Goal: Transaction & Acquisition: Obtain resource

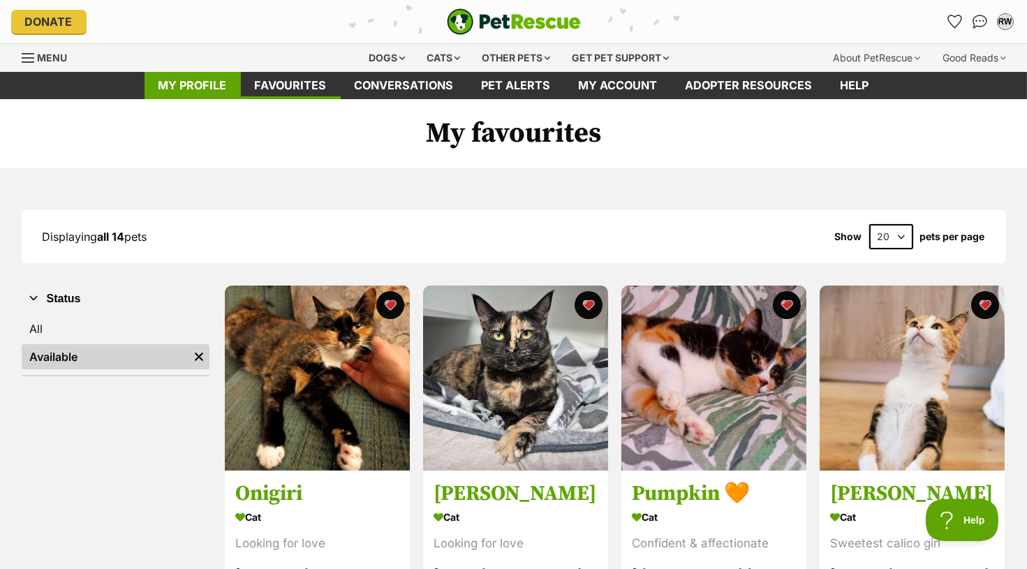
click at [235, 83] on link "My profile" at bounding box center [193, 85] width 96 height 27
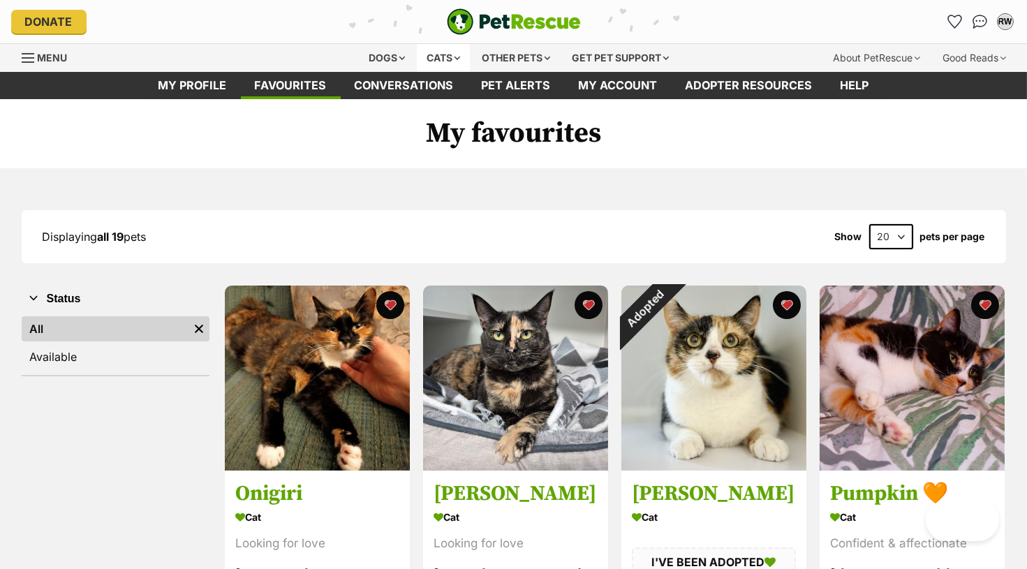
click at [437, 64] on div "Cats" at bounding box center [443, 58] width 53 height 28
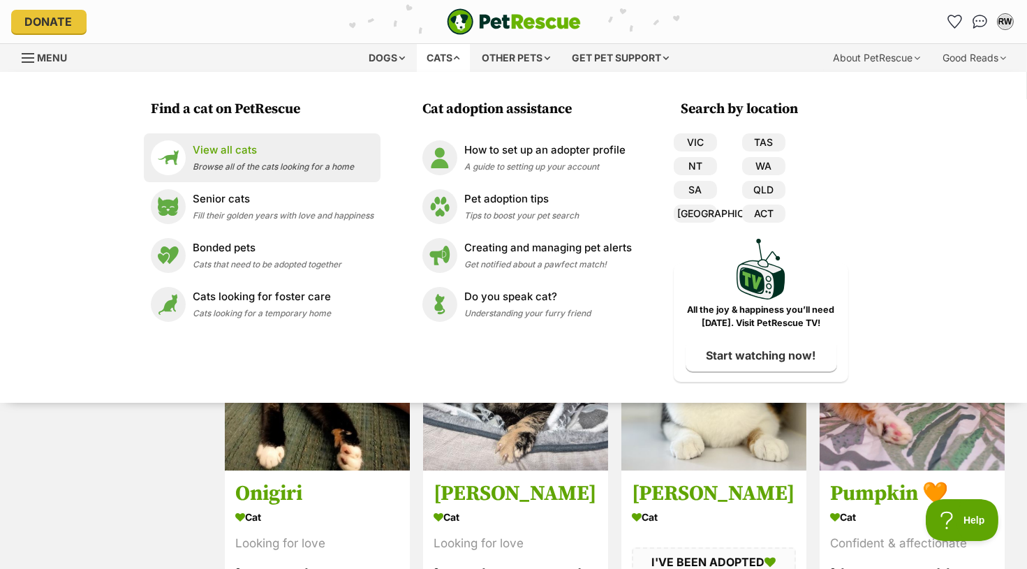
click at [240, 149] on p "View all cats" at bounding box center [273, 150] width 161 height 16
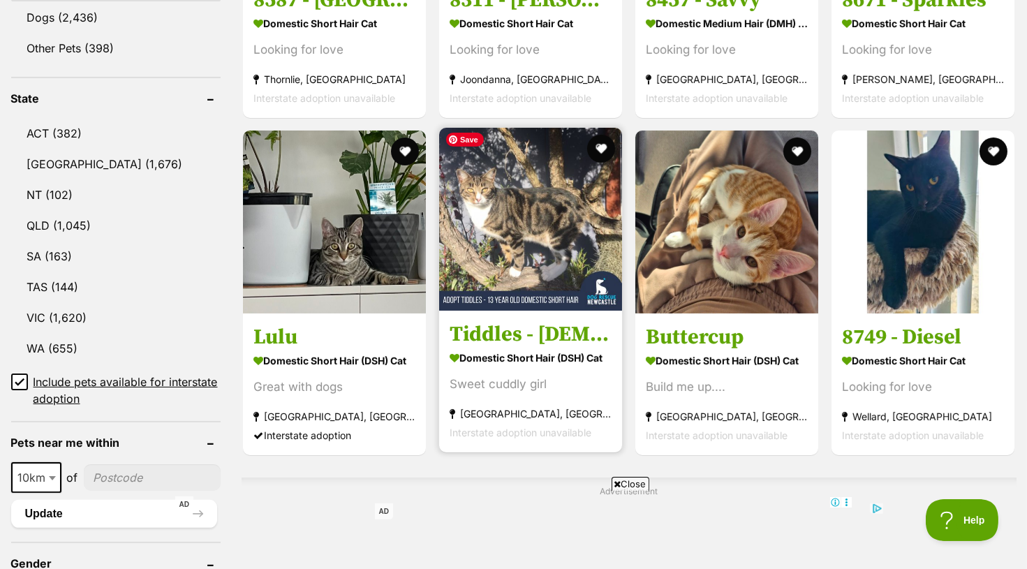
scroll to position [775, 0]
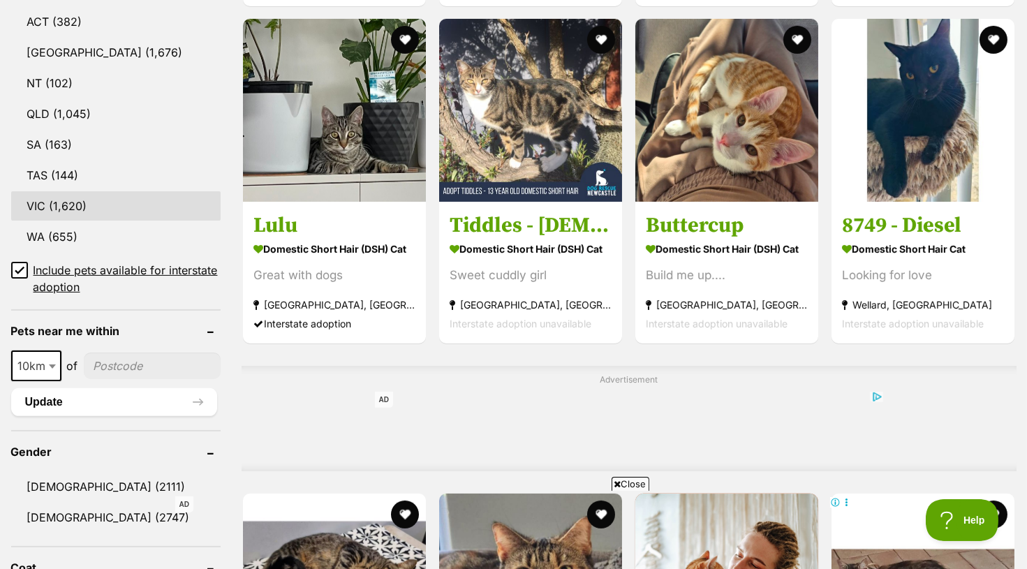
click at [122, 195] on link "VIC (1,620)" at bounding box center [116, 205] width 210 height 29
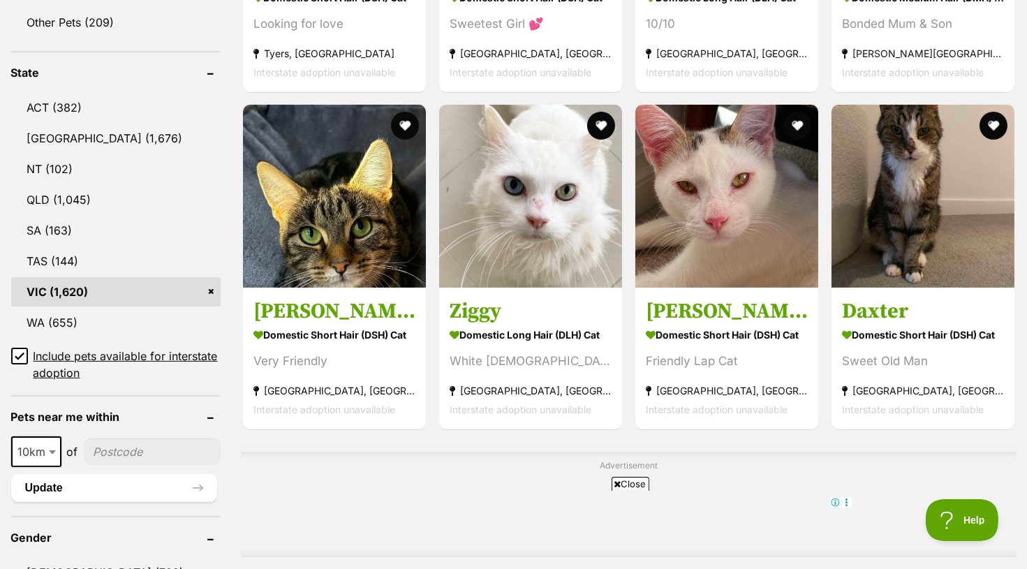
click at [115, 448] on input"] "postcode" at bounding box center [152, 452] width 137 height 27
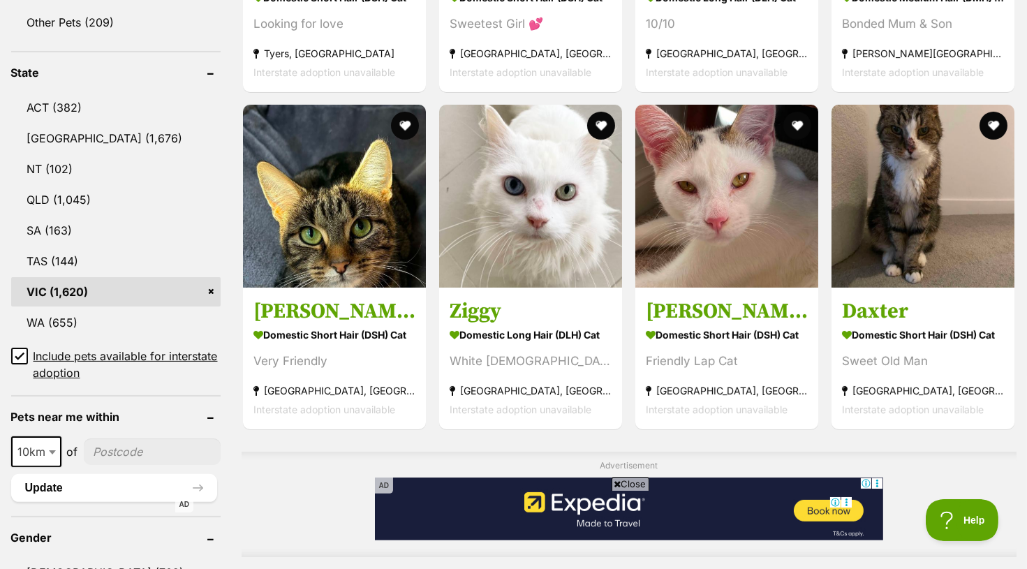
type input"] "3056"
click at [35, 455] on span "10km" at bounding box center [36, 452] width 50 height 31
select select "25"
click at [76, 491] on button "Update" at bounding box center [114, 488] width 206 height 28
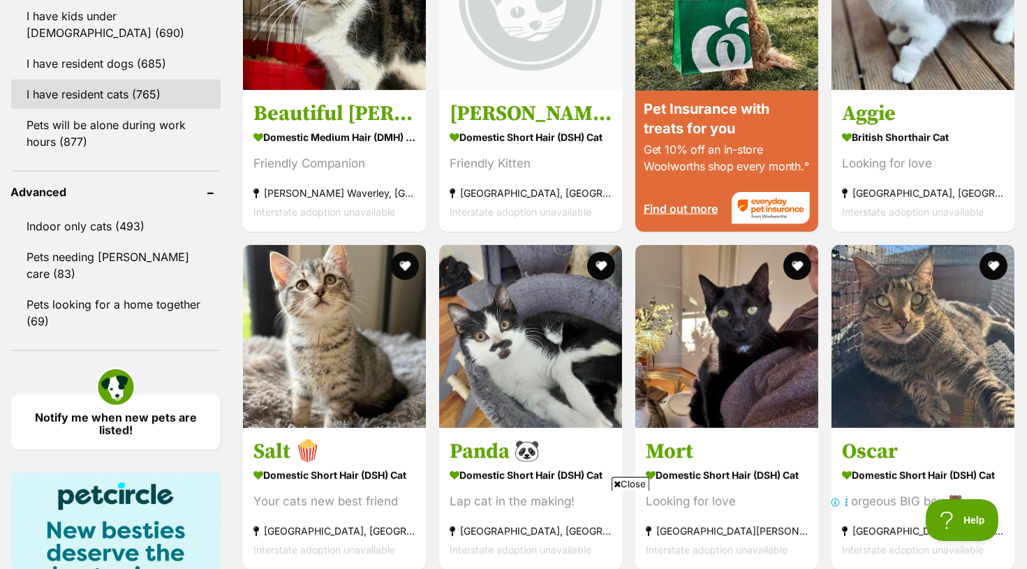
click at [126, 87] on link "I have resident cats (765)" at bounding box center [116, 94] width 210 height 29
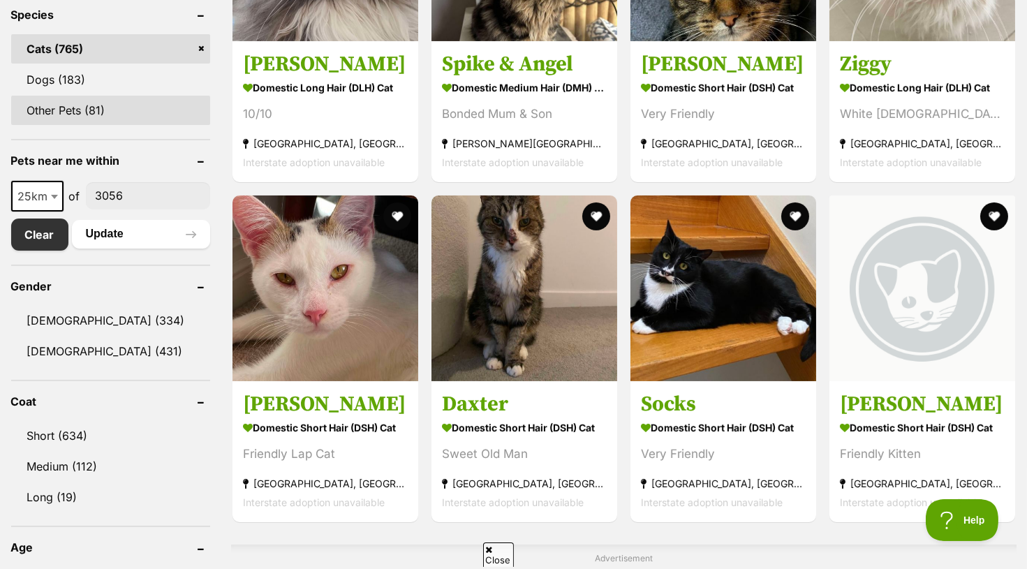
scroll to position [609, 0]
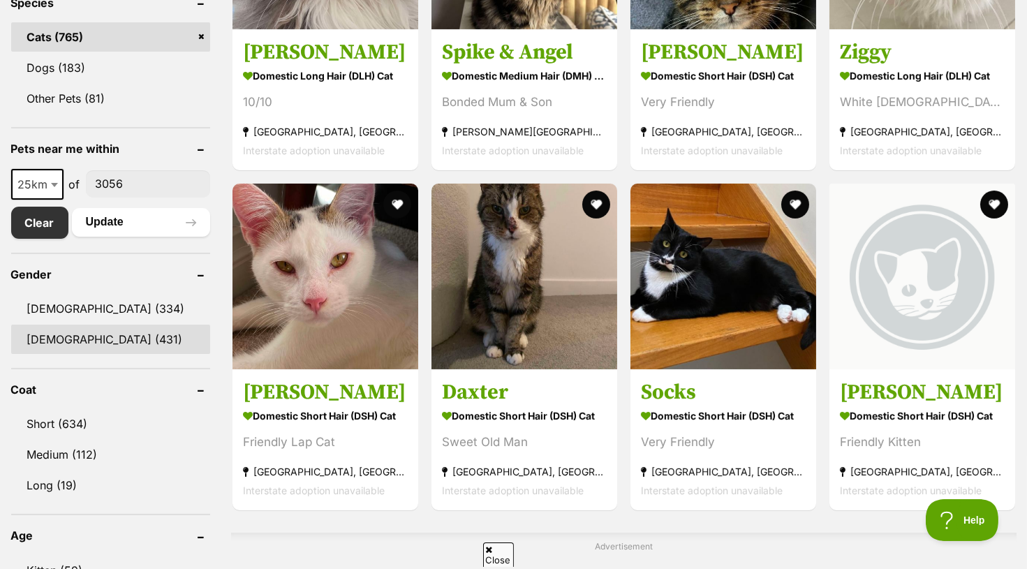
click at [117, 349] on link "[DEMOGRAPHIC_DATA] (431)" at bounding box center [110, 339] width 199 height 29
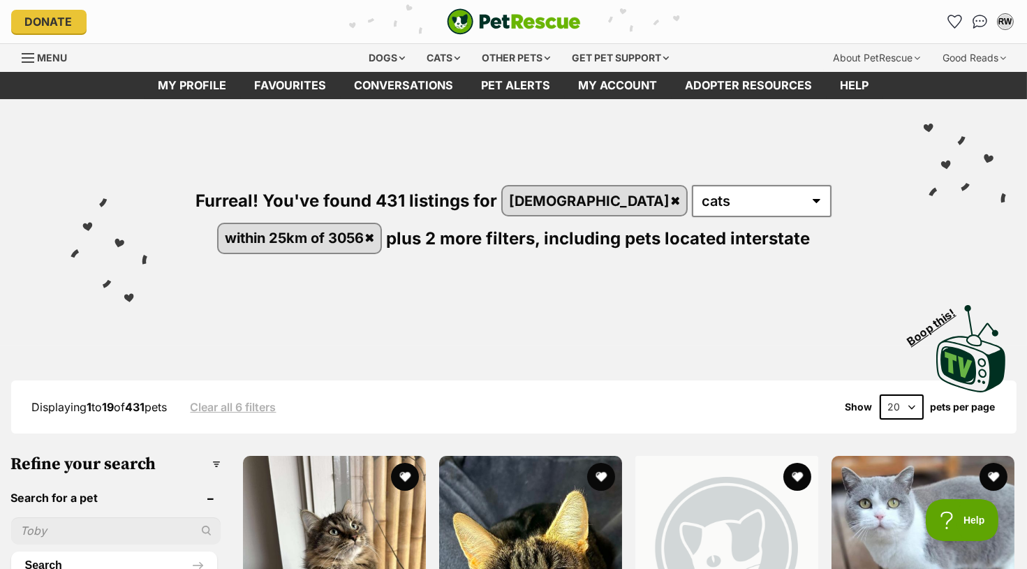
click at [900, 409] on select "20 40 60" at bounding box center [902, 407] width 44 height 25
select select "60"
click at [880, 395] on select "20 40 60" at bounding box center [902, 407] width 44 height 25
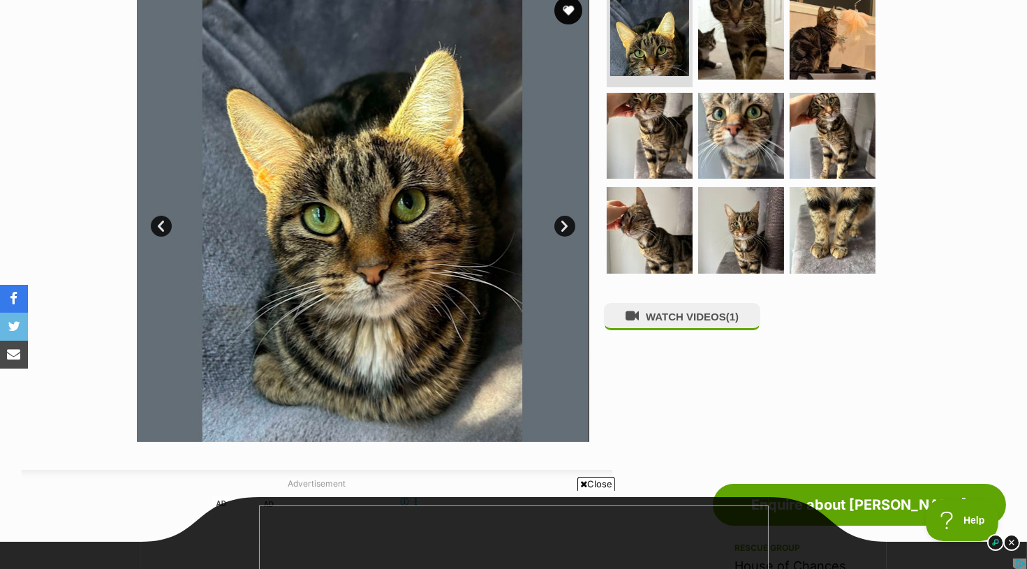
scroll to position [316, 0]
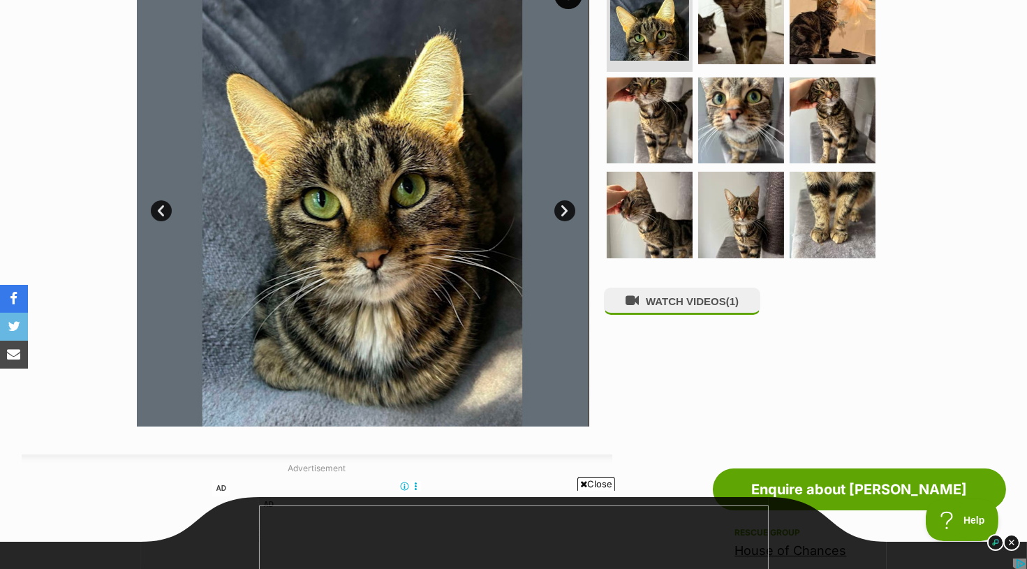
click at [566, 210] on link "Next" at bounding box center [565, 210] width 21 height 21
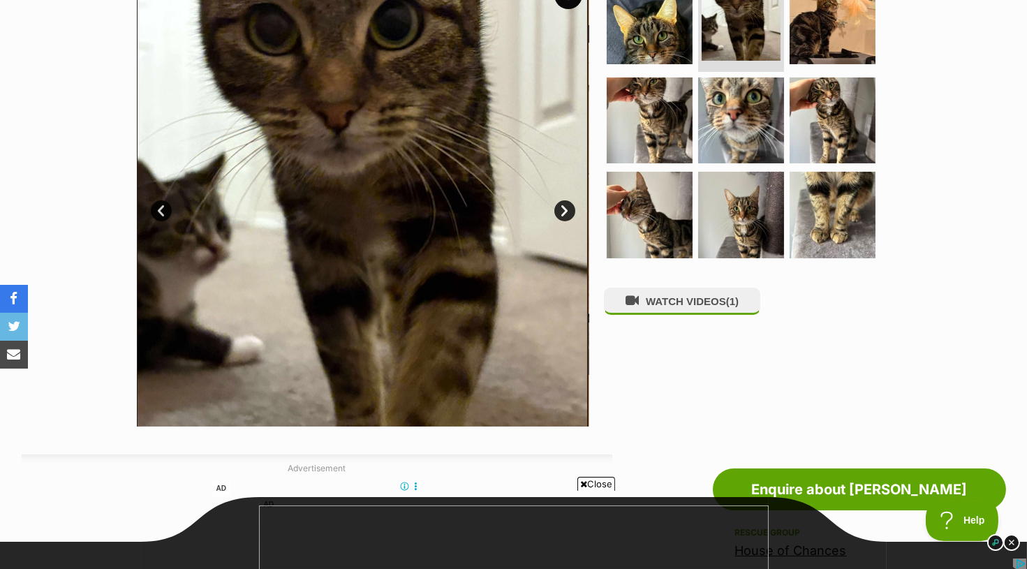
click at [566, 210] on link "Next" at bounding box center [565, 210] width 21 height 21
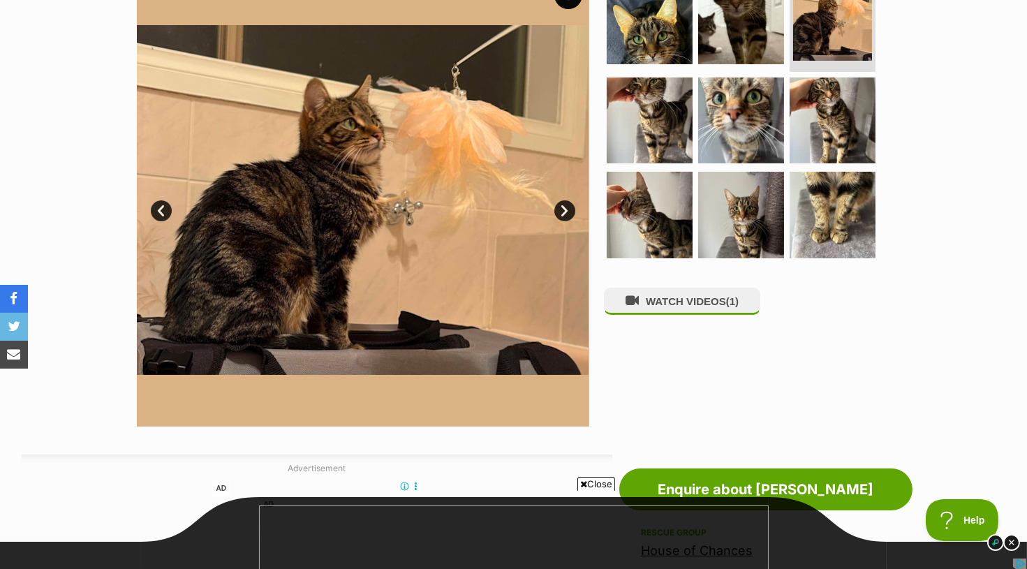
click at [566, 210] on link "Next" at bounding box center [565, 210] width 21 height 21
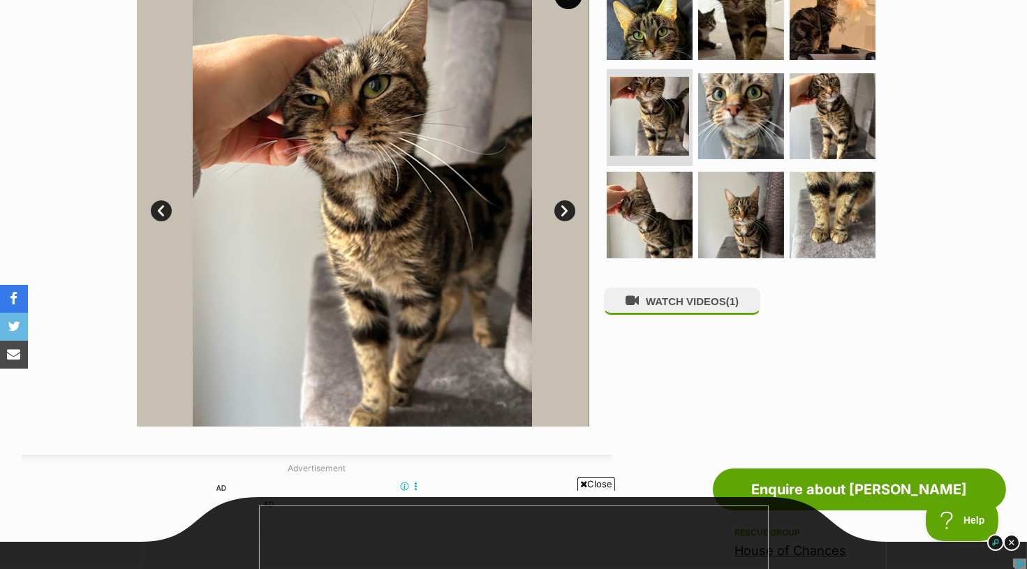
click at [566, 210] on link "Next" at bounding box center [565, 210] width 21 height 21
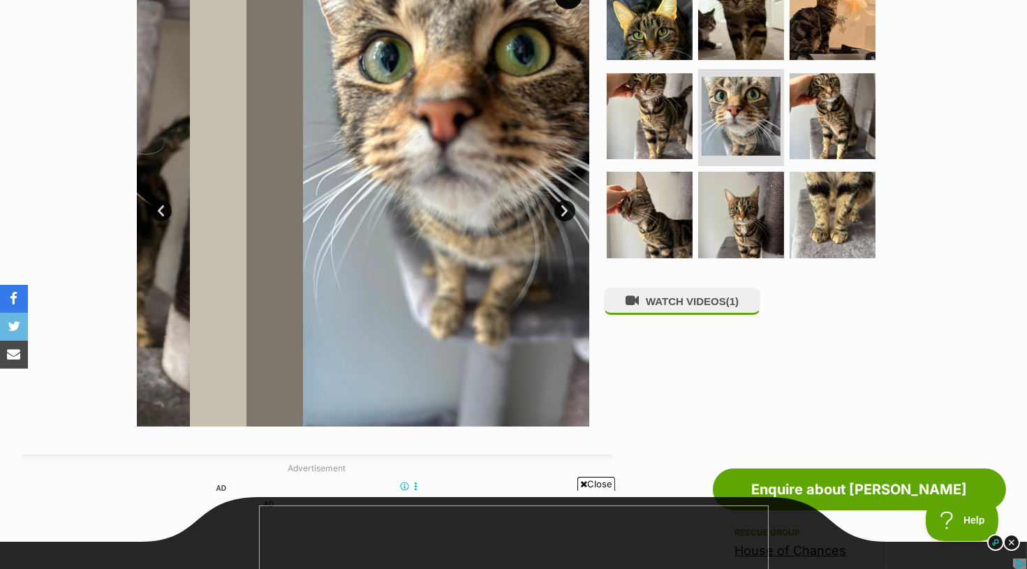
scroll to position [0, 0]
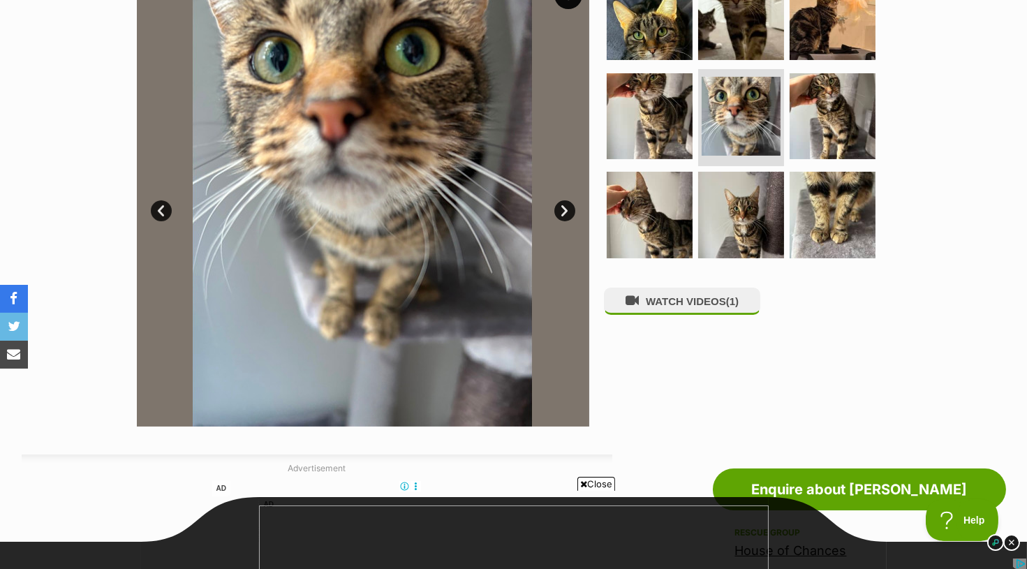
click at [566, 210] on link "Next" at bounding box center [565, 210] width 21 height 21
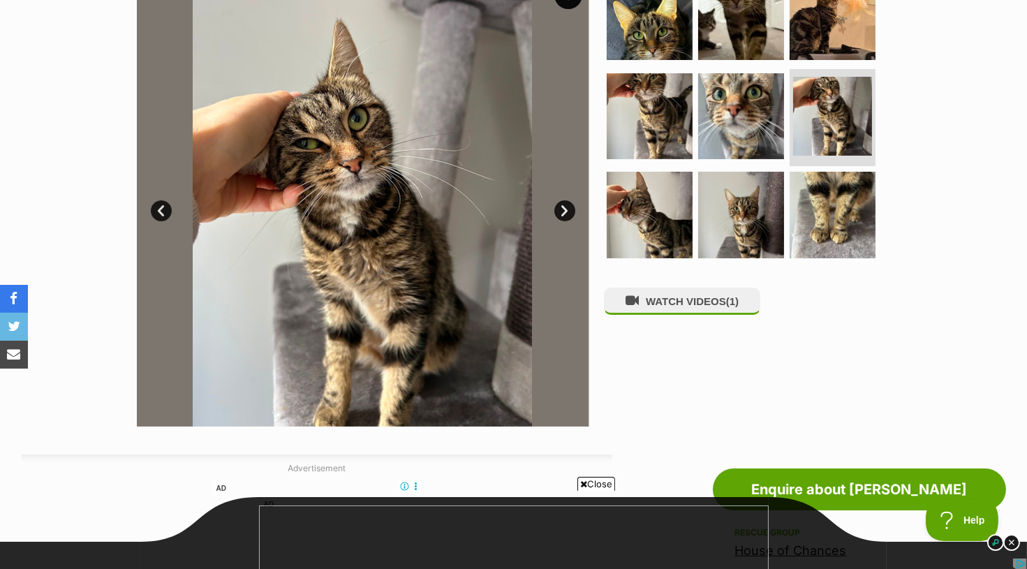
click at [566, 211] on link "Next" at bounding box center [565, 210] width 21 height 21
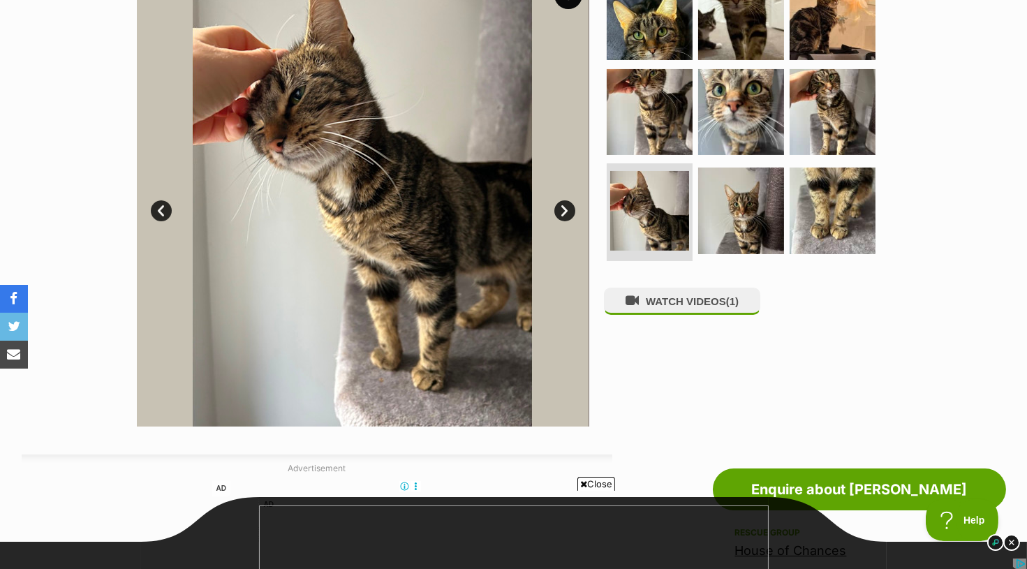
click at [566, 211] on link "Next" at bounding box center [565, 210] width 21 height 21
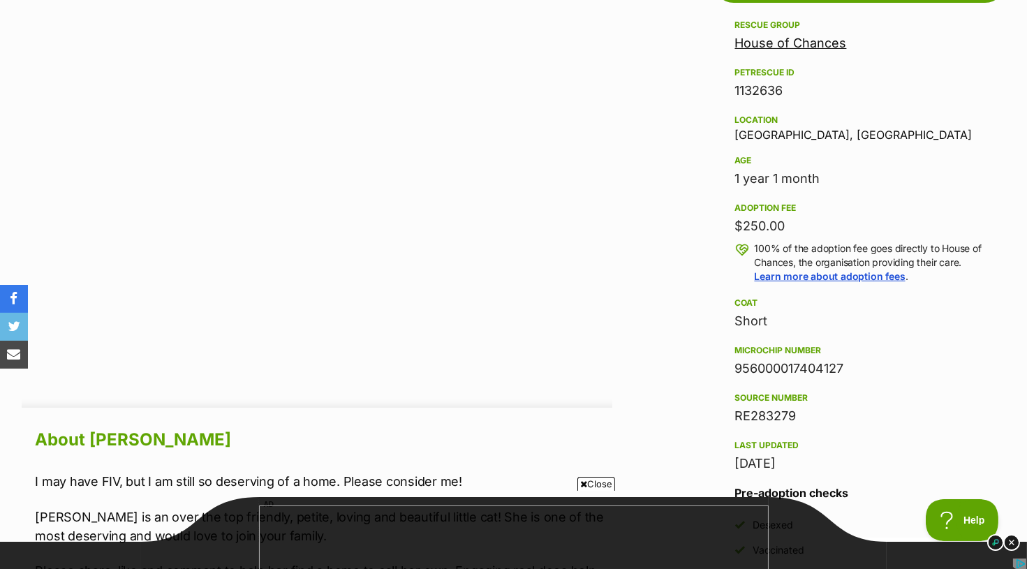
scroll to position [960, 0]
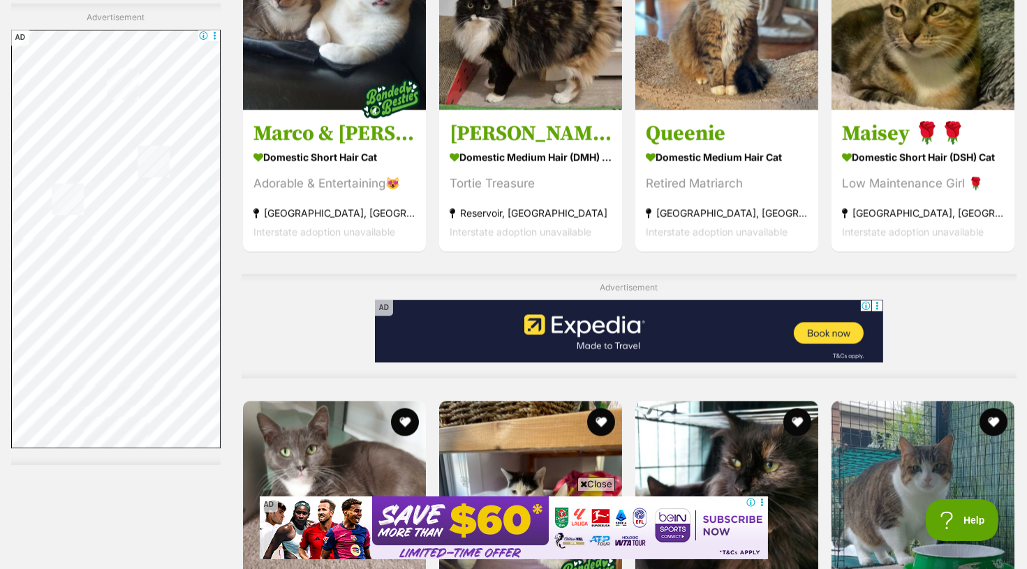
scroll to position [4739, 0]
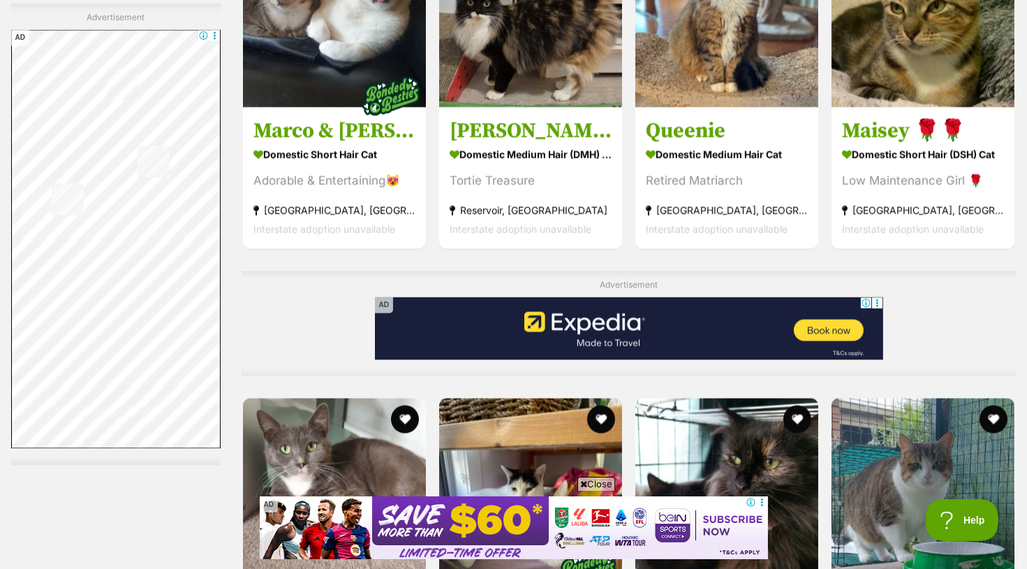
click at [601, 483] on span "Close" at bounding box center [597, 484] width 38 height 14
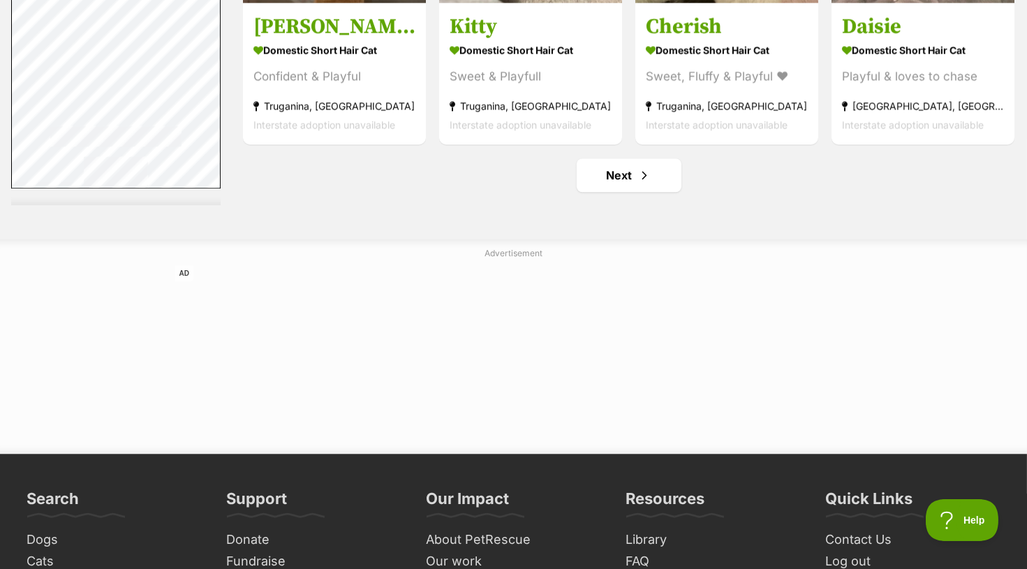
scroll to position [6638, 0]
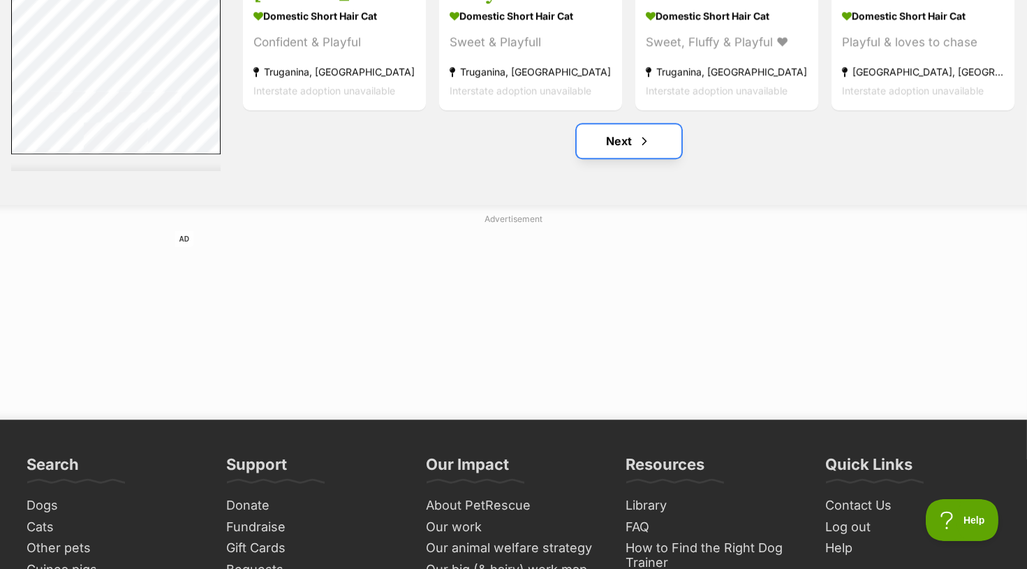
click at [657, 128] on link "Next" at bounding box center [629, 141] width 105 height 34
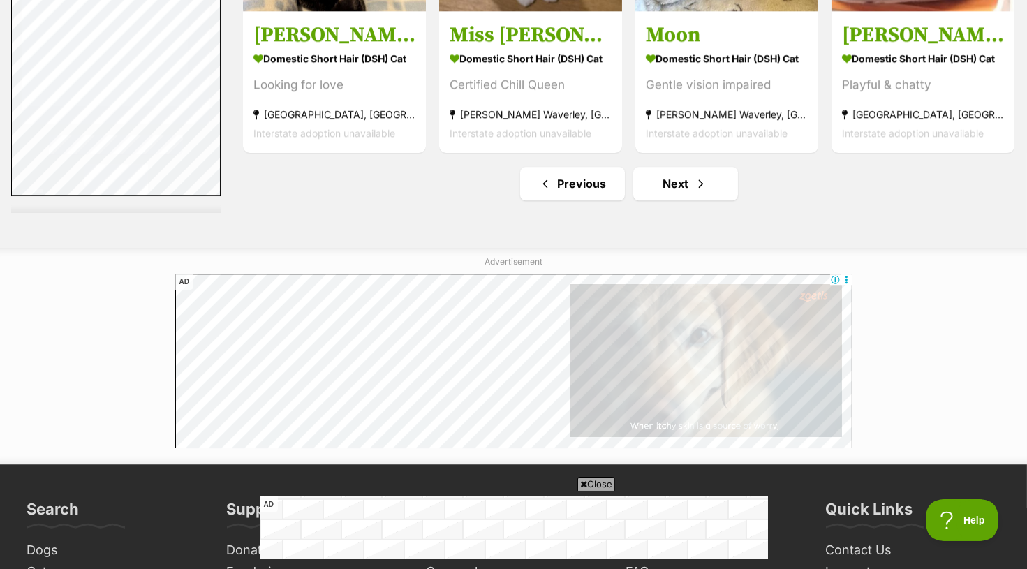
scroll to position [6591, 0]
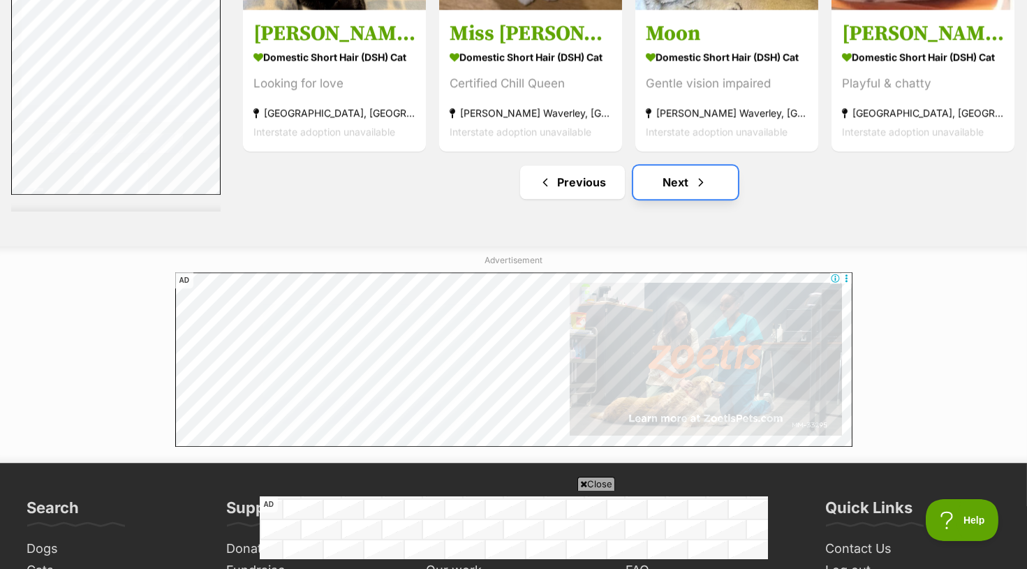
click at [673, 182] on link "Next" at bounding box center [685, 183] width 105 height 34
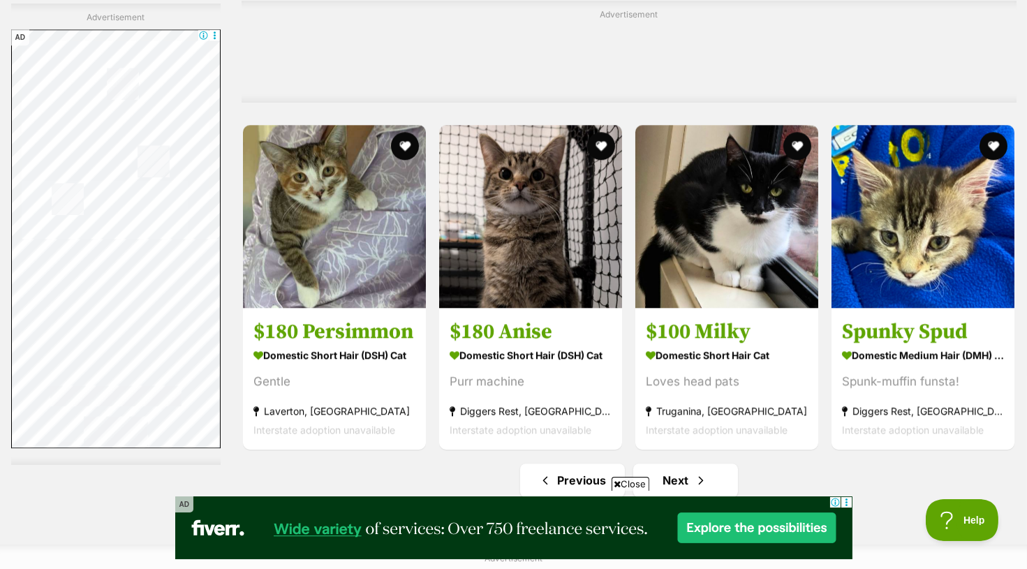
scroll to position [6403, 0]
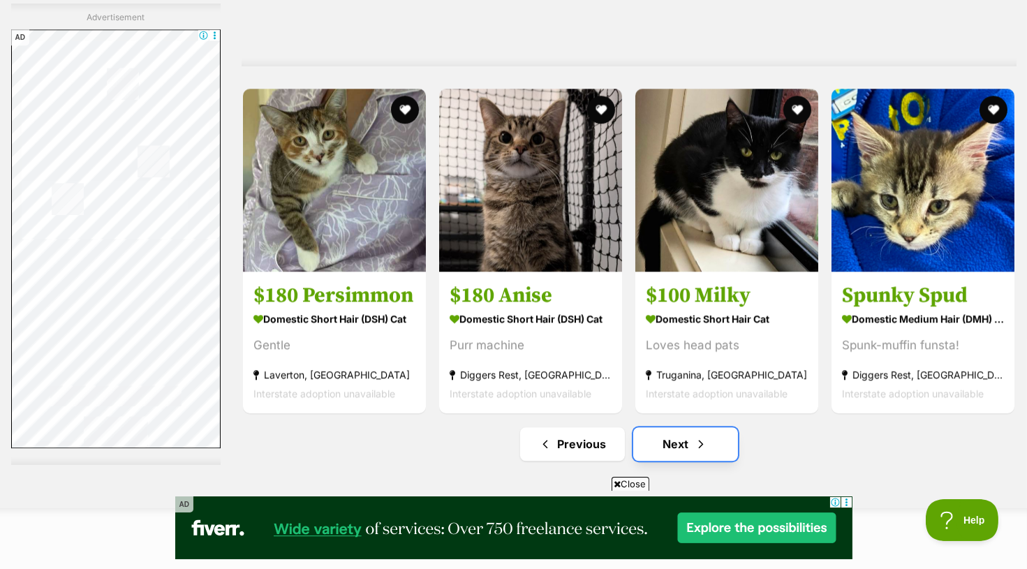
click at [671, 432] on link "Next" at bounding box center [685, 444] width 105 height 34
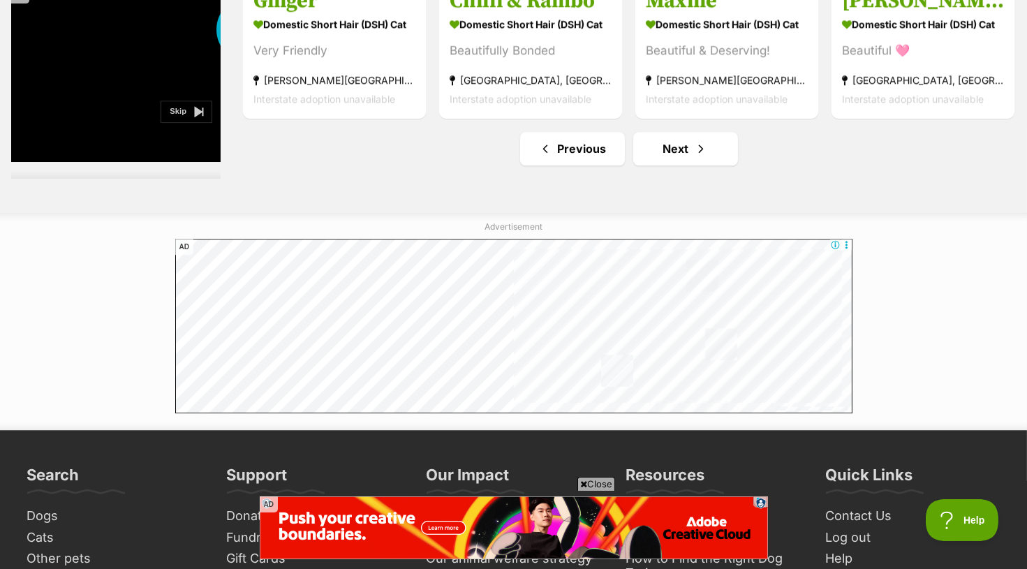
scroll to position [6617, 0]
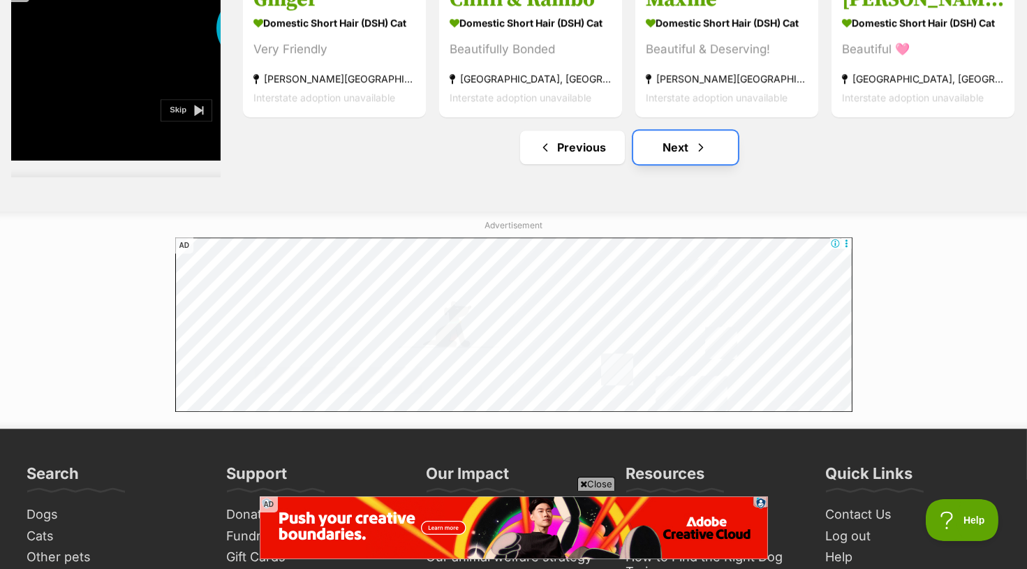
click at [695, 145] on span "Next page" at bounding box center [701, 147] width 14 height 17
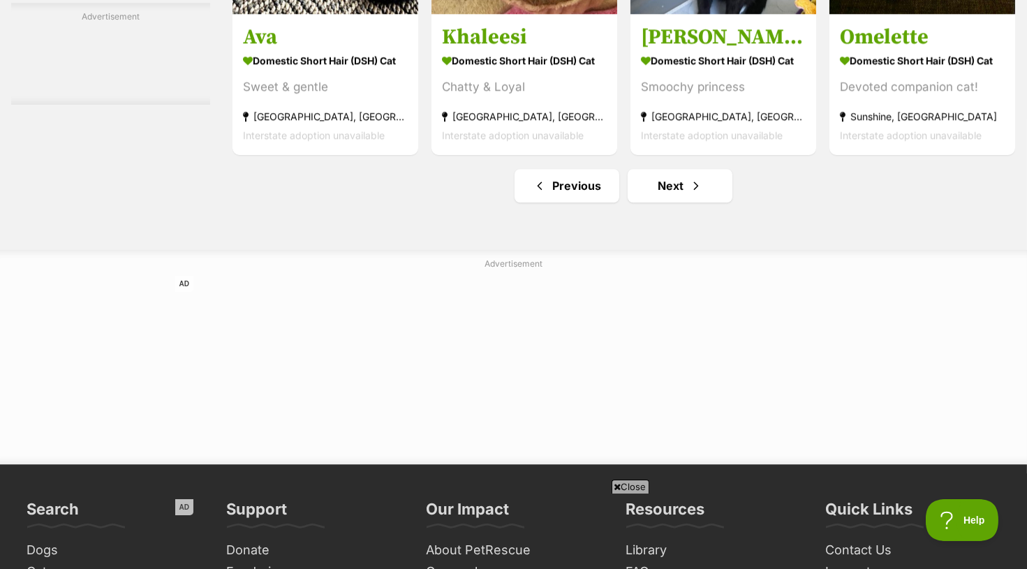
scroll to position [6652, 0]
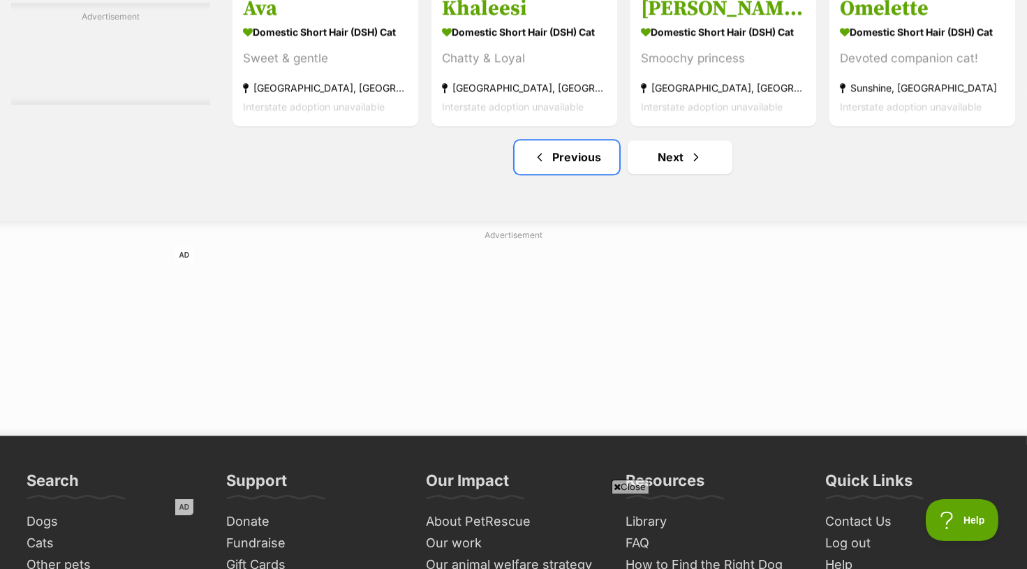
click at [615, 154] on link "Previous" at bounding box center [567, 157] width 105 height 34
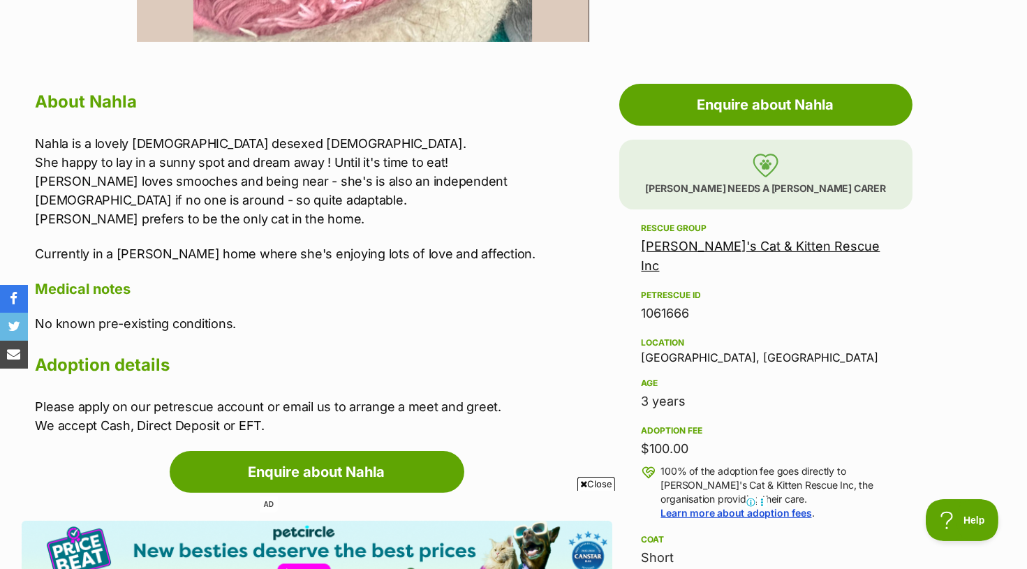
scroll to position [702, 0]
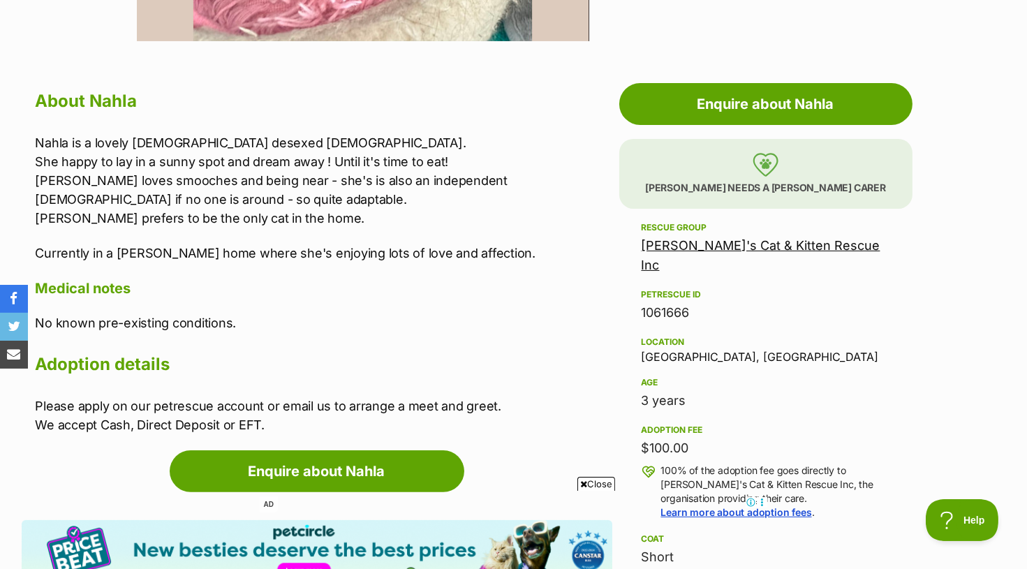
click at [228, 163] on p "Nahla is a lovely [DEMOGRAPHIC_DATA] desexed [DEMOGRAPHIC_DATA]. She happy to l…" at bounding box center [324, 180] width 577 height 94
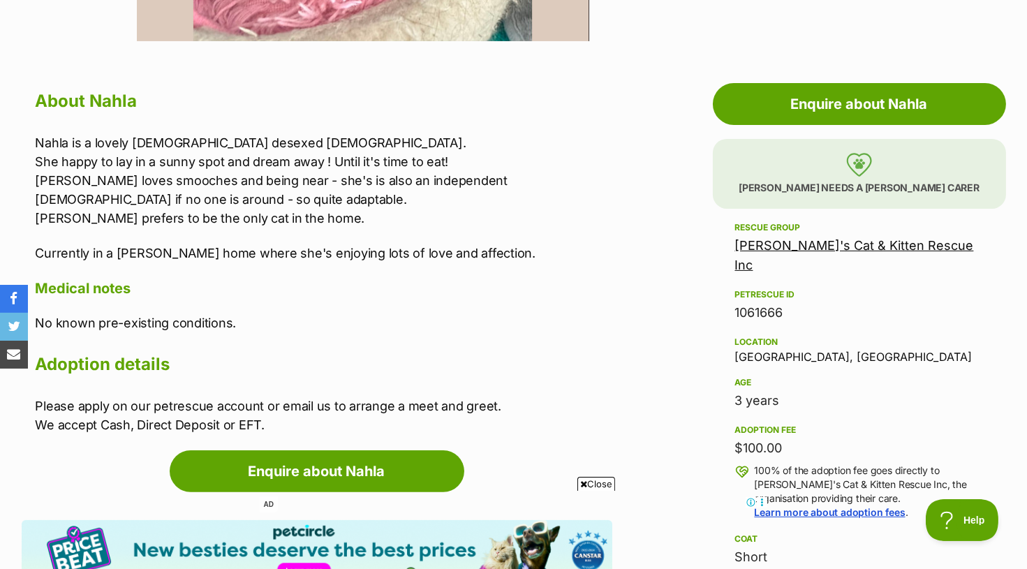
click at [228, 163] on p "Nahla is a lovely [DEMOGRAPHIC_DATA] desexed [DEMOGRAPHIC_DATA]. She happy to l…" at bounding box center [324, 180] width 577 height 94
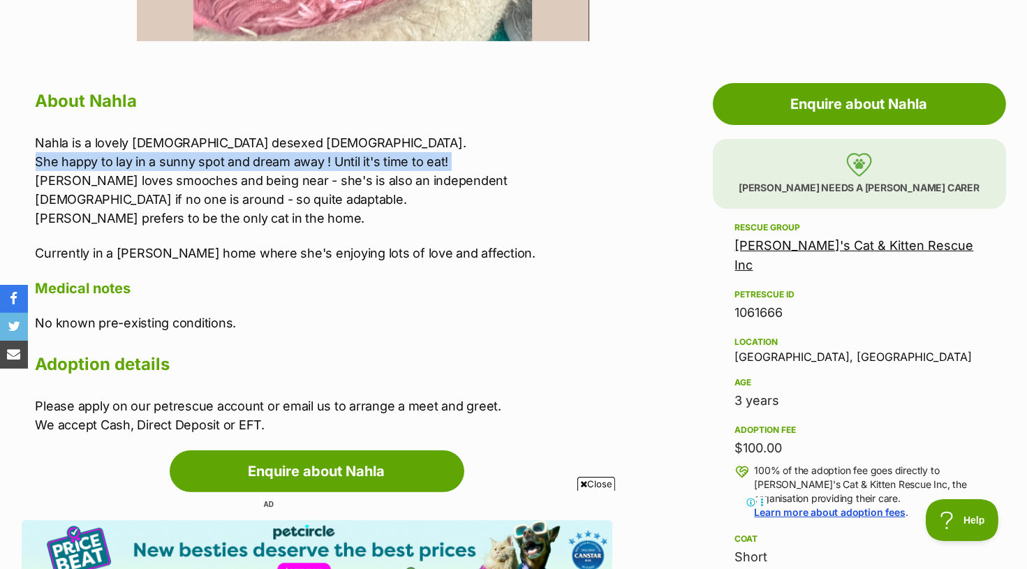
click at [228, 163] on p "Nahla is a lovely [DEMOGRAPHIC_DATA] desexed [DEMOGRAPHIC_DATA]. She happy to l…" at bounding box center [324, 180] width 577 height 94
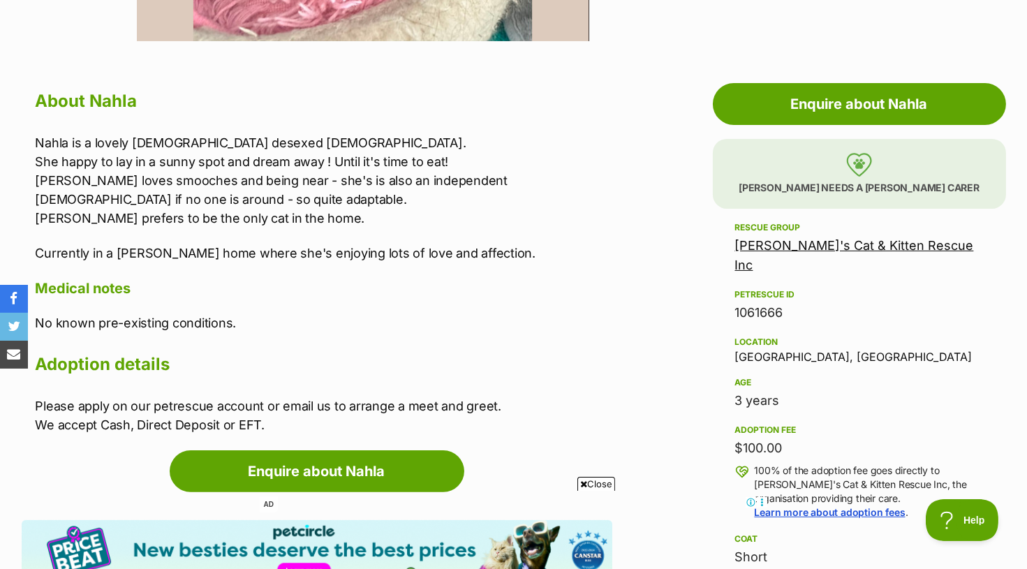
click at [228, 163] on p "Nahla is a lovely [DEMOGRAPHIC_DATA] desexed [DEMOGRAPHIC_DATA]. She happy to l…" at bounding box center [324, 180] width 577 height 94
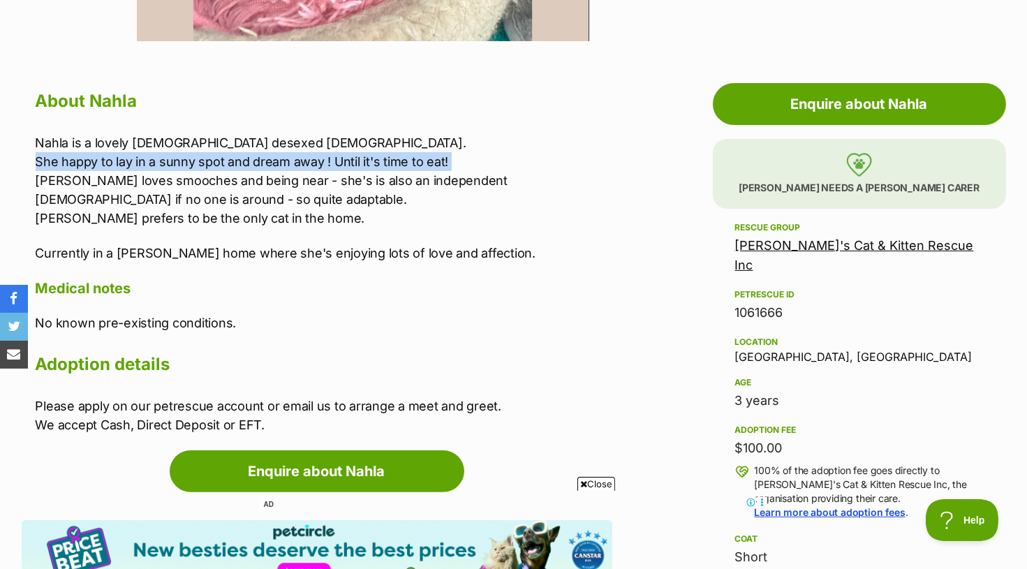
click at [228, 163] on p "Nahla is a lovely 2yo desexed female. She happy to lay in a sunny spot and drea…" at bounding box center [324, 180] width 577 height 94
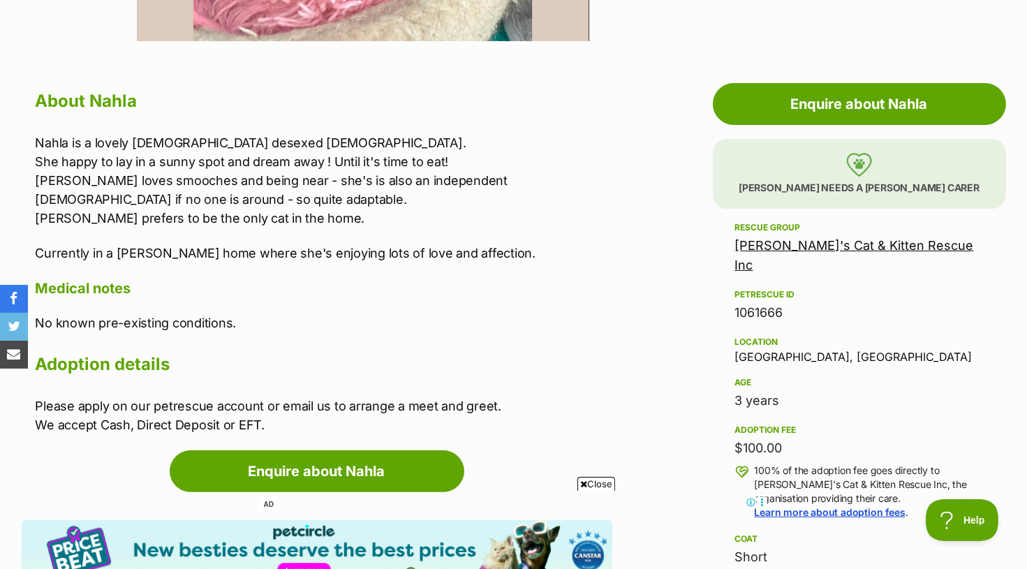
click at [228, 179] on p "Nahla is a lovely 2yo desexed female. She happy to lay in a sunny spot and drea…" at bounding box center [324, 180] width 577 height 94
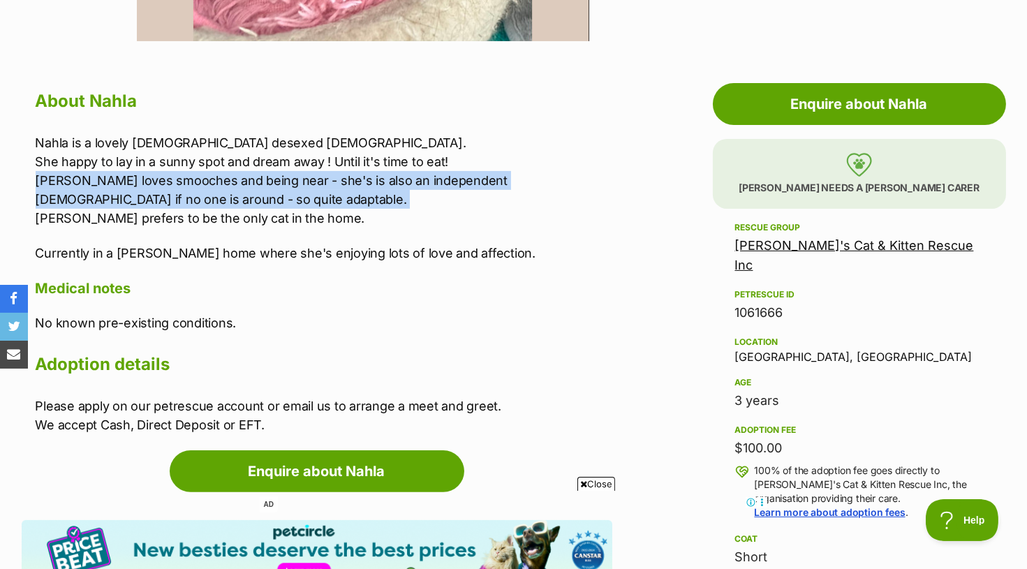
click at [228, 179] on p "Nahla is a lovely 2yo desexed female. She happy to lay in a sunny spot and drea…" at bounding box center [324, 180] width 577 height 94
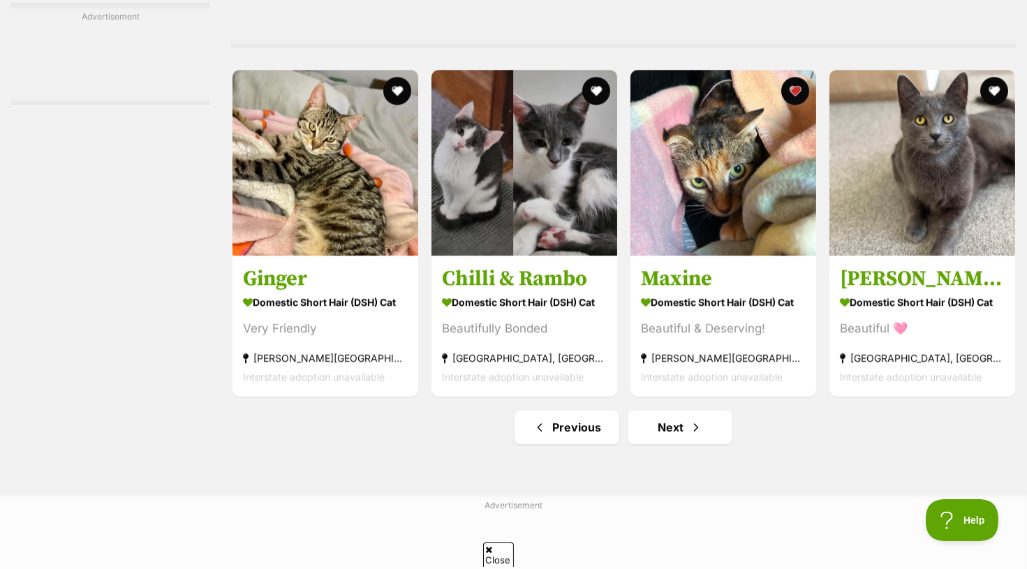
scroll to position [6579, 0]
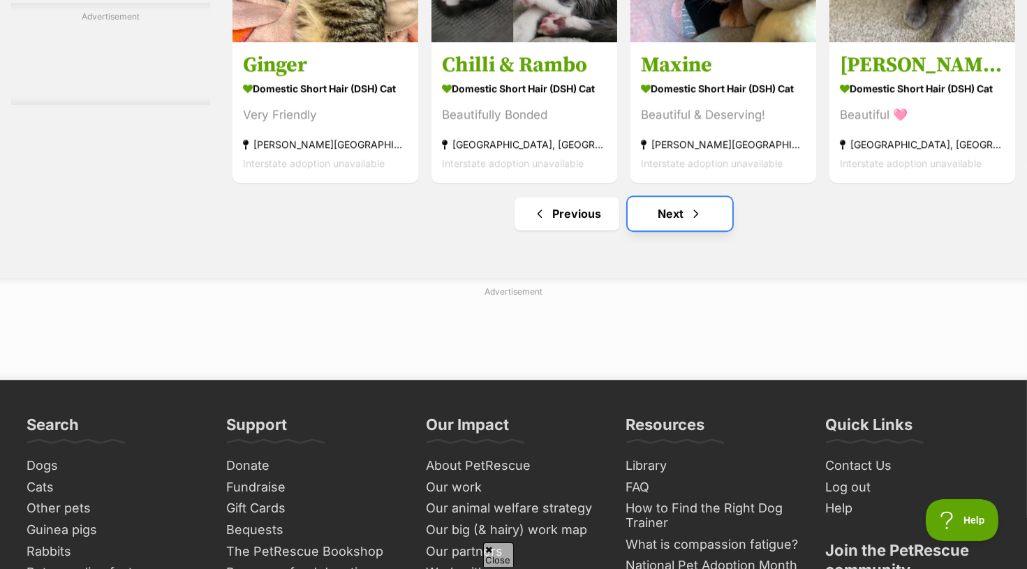
click at [680, 214] on link "Next" at bounding box center [680, 214] width 105 height 34
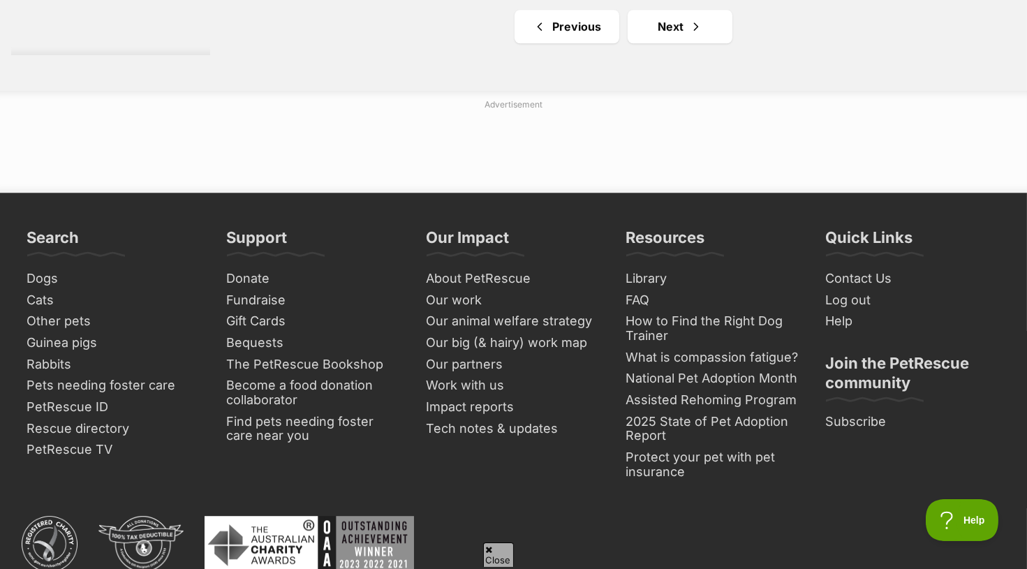
scroll to position [6664, 0]
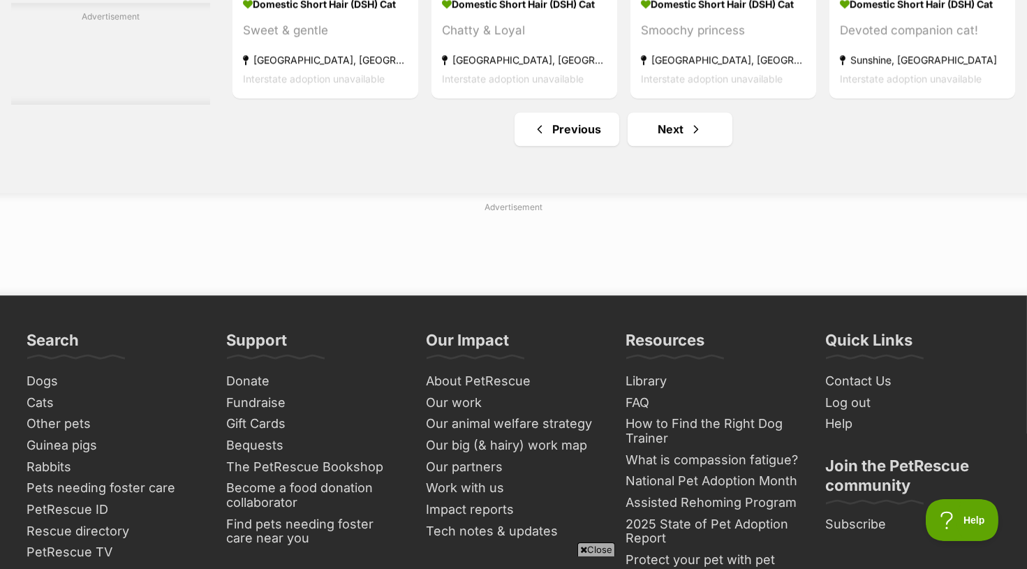
click at [710, 145] on link "Next" at bounding box center [680, 129] width 105 height 34
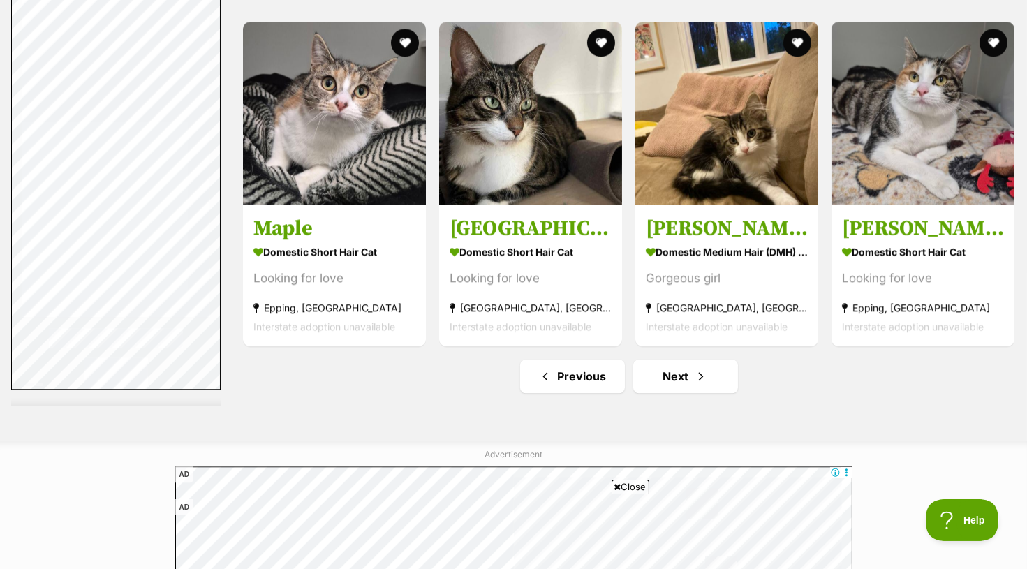
scroll to position [6469, 0]
click at [695, 369] on span "Next page" at bounding box center [701, 377] width 14 height 17
